Goal: Navigation & Orientation: Find specific page/section

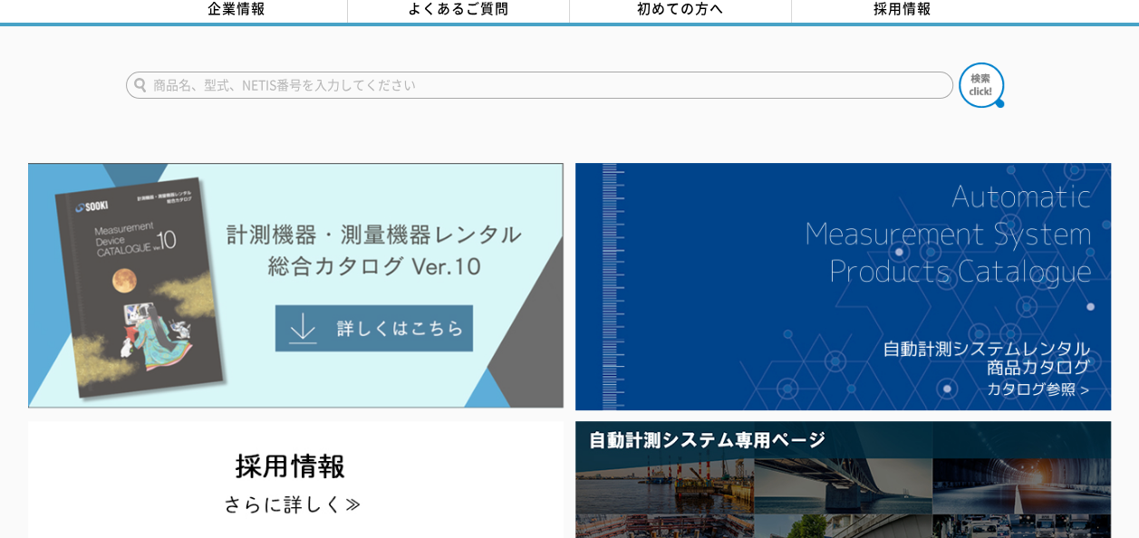
click at [368, 306] on img at bounding box center [295, 286] width 535 height 246
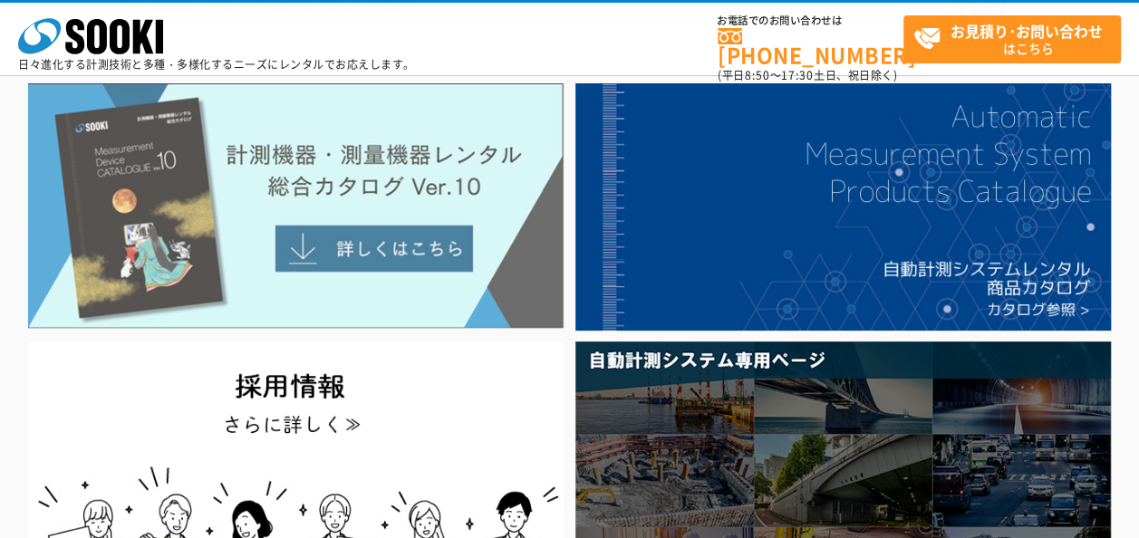
scroll to position [181, 0]
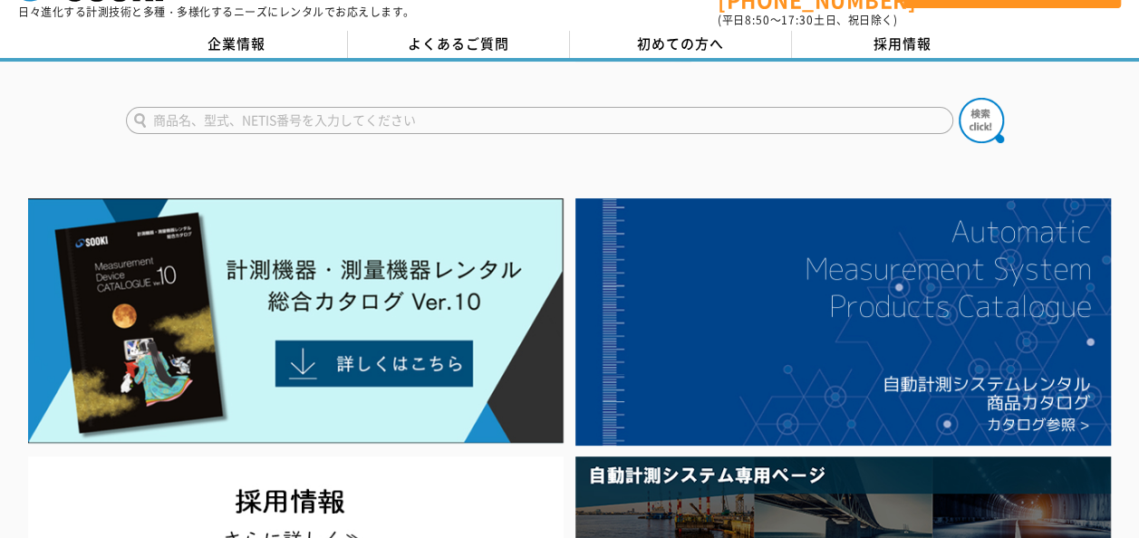
scroll to position [181, 0]
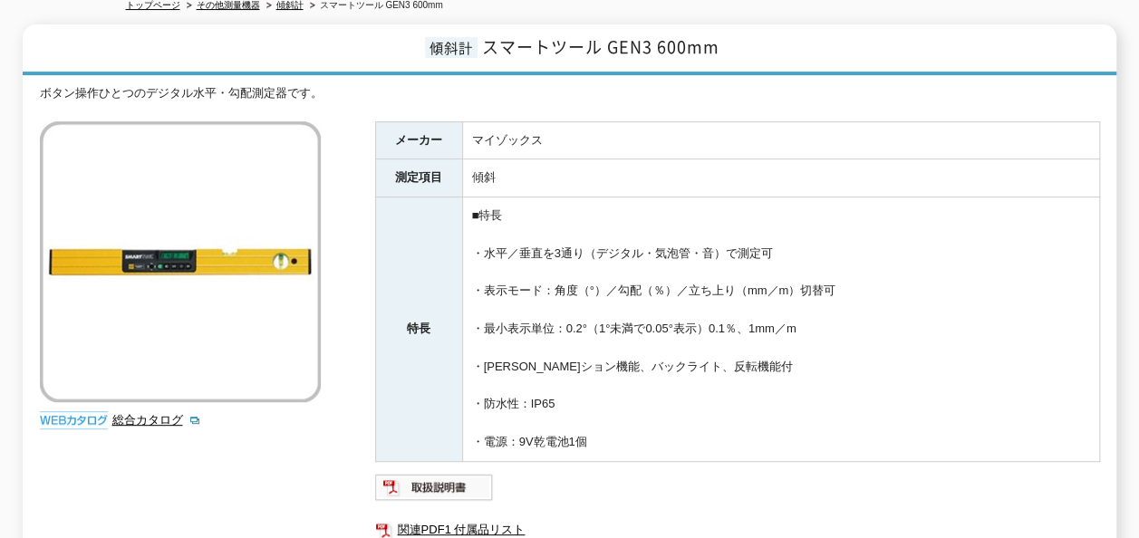
scroll to position [181, 0]
